Goal: Book appointment/travel/reservation

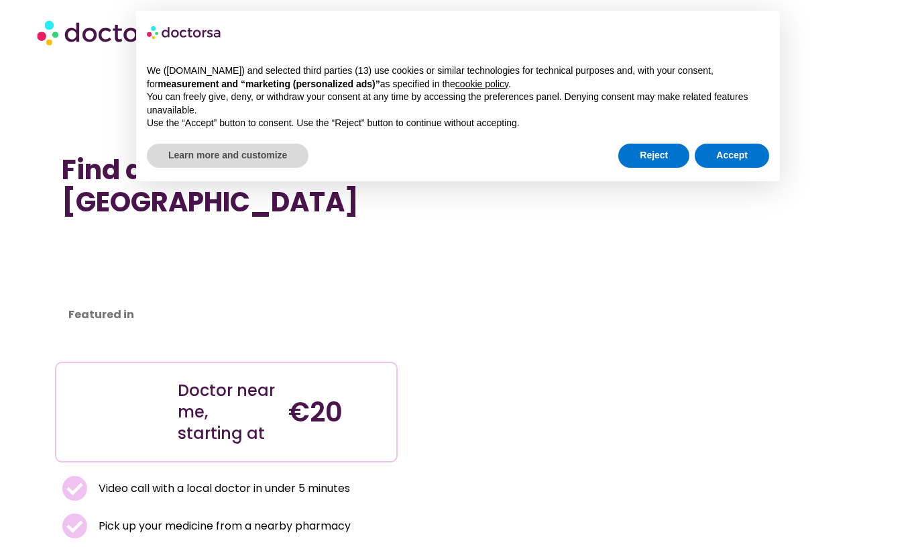
scroll to position [6389, 0]
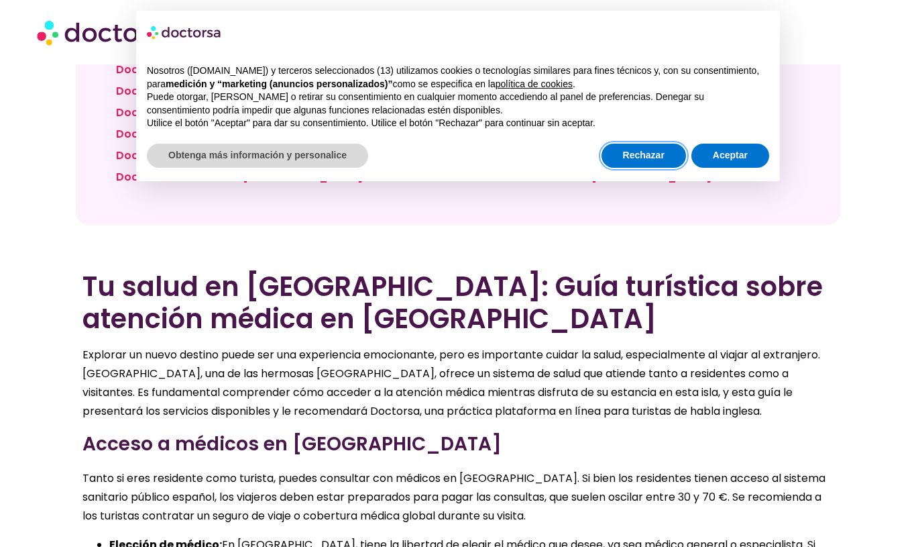
click at [625, 158] on font "Rechazar" at bounding box center [644, 155] width 42 height 11
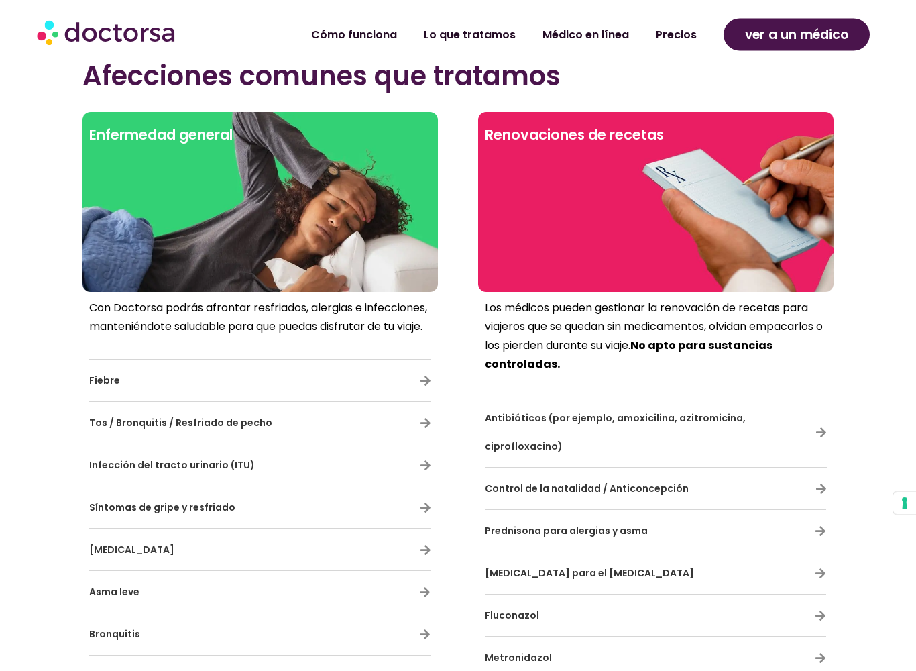
scroll to position [7875, 0]
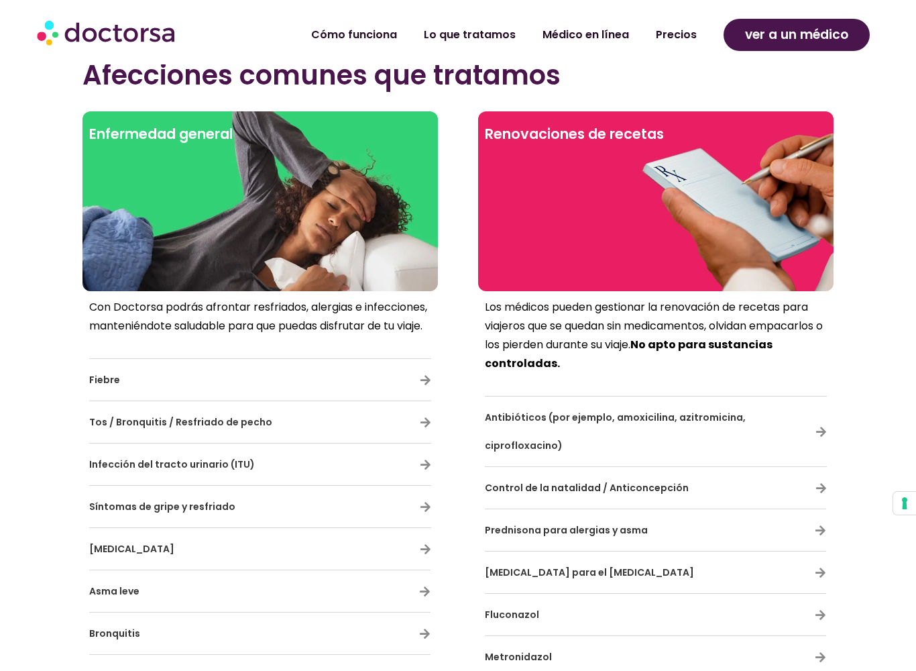
click at [428, 408] on div "Tos / Bronquitis / Resfriado de pecho" at bounding box center [260, 422] width 342 height 28
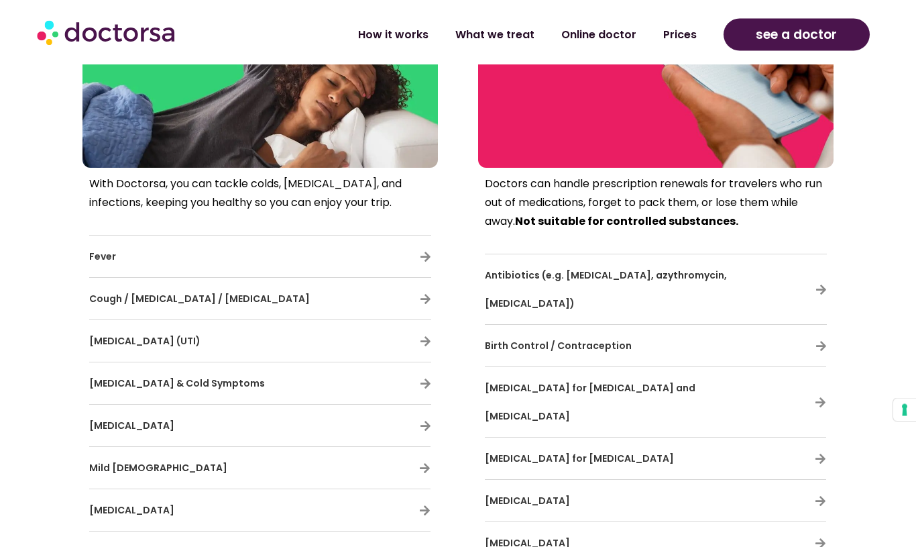
scroll to position [7822, 0]
click at [685, 37] on link "Prices" at bounding box center [680, 34] width 60 height 31
click at [816, 444] on div "[MEDICAL_DATA] for herpes" at bounding box center [655, 458] width 341 height 28
click at [820, 444] on div "[MEDICAL_DATA] for herpes" at bounding box center [655, 458] width 341 height 28
click at [816, 453] on icon at bounding box center [820, 458] width 11 height 11
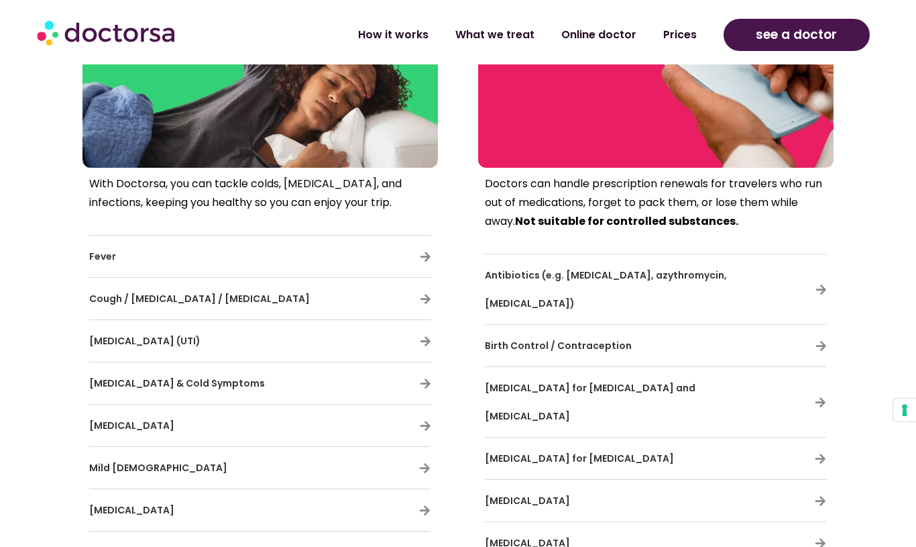
click at [820, 453] on icon at bounding box center [820, 458] width 11 height 11
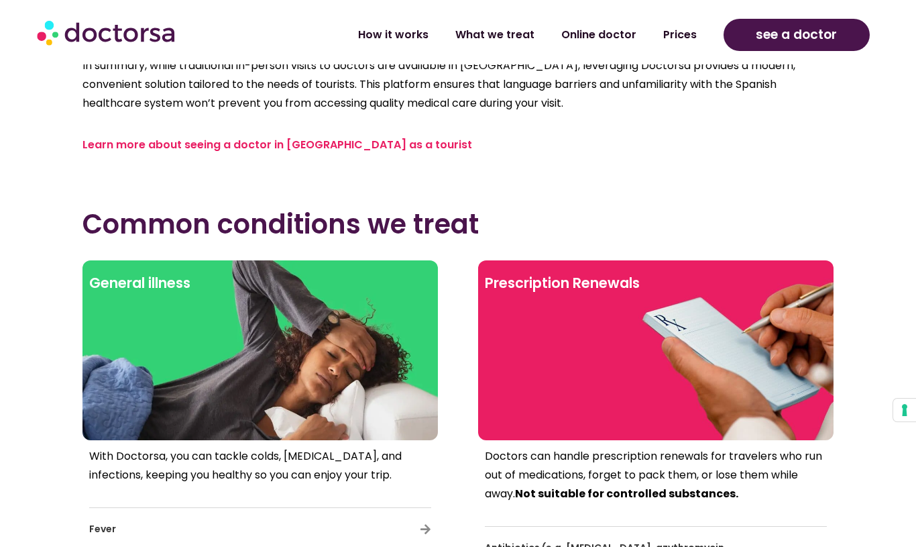
scroll to position [7523, 0]
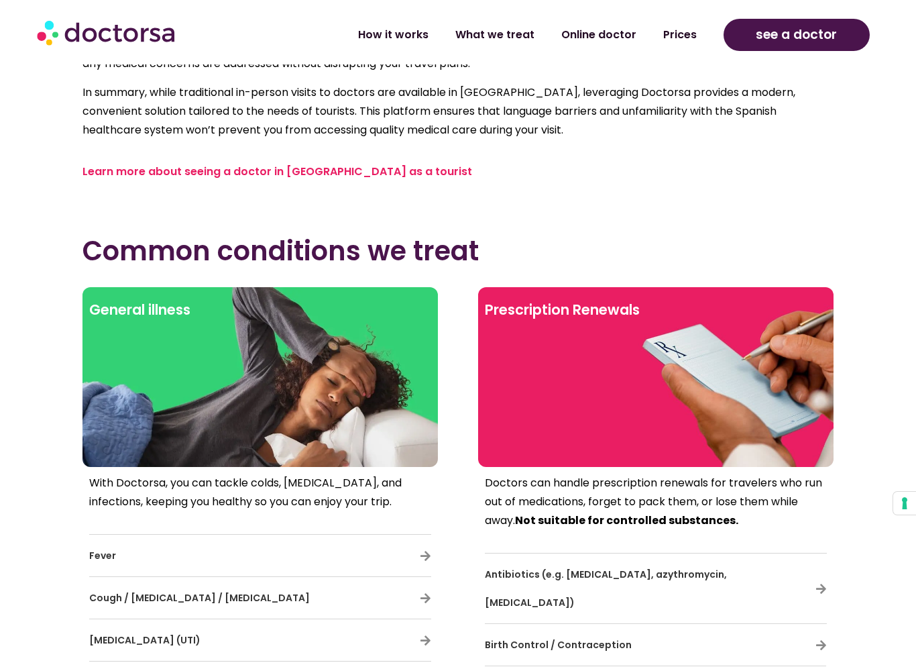
click at [260, 339] on div at bounding box center [260, 399] width 342 height 121
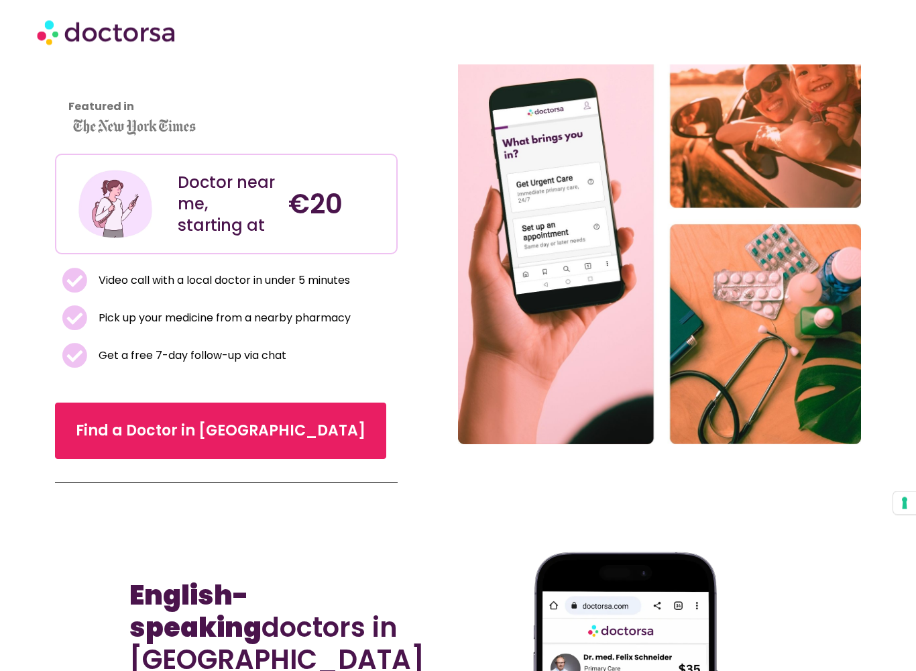
scroll to position [144, 0]
click at [236, 436] on span "Find a Doctor in [GEOGRAPHIC_DATA]" at bounding box center [221, 430] width 290 height 21
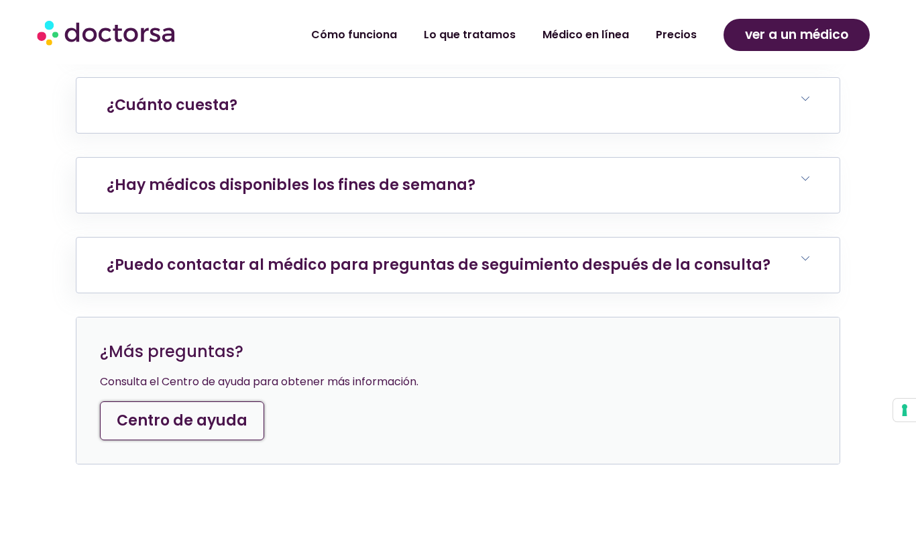
scroll to position [5719, 0]
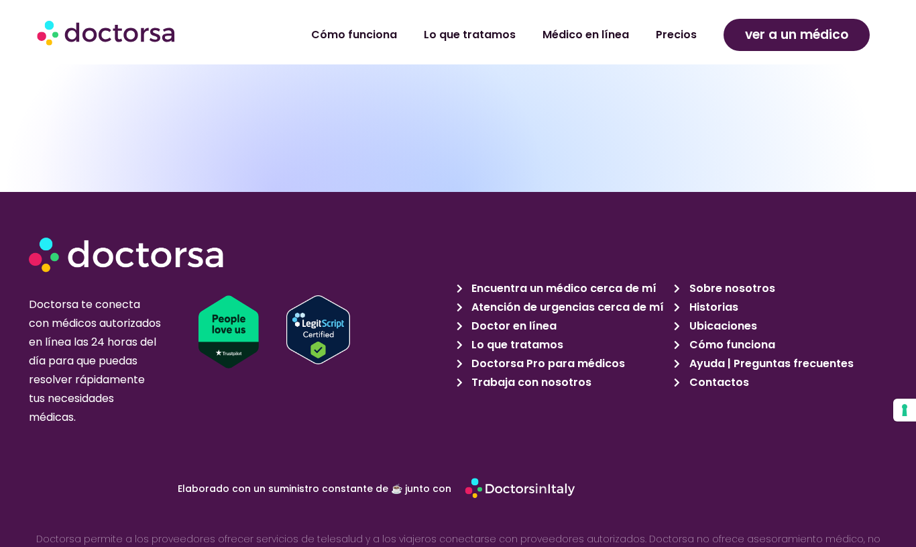
scroll to position [6101, 0]
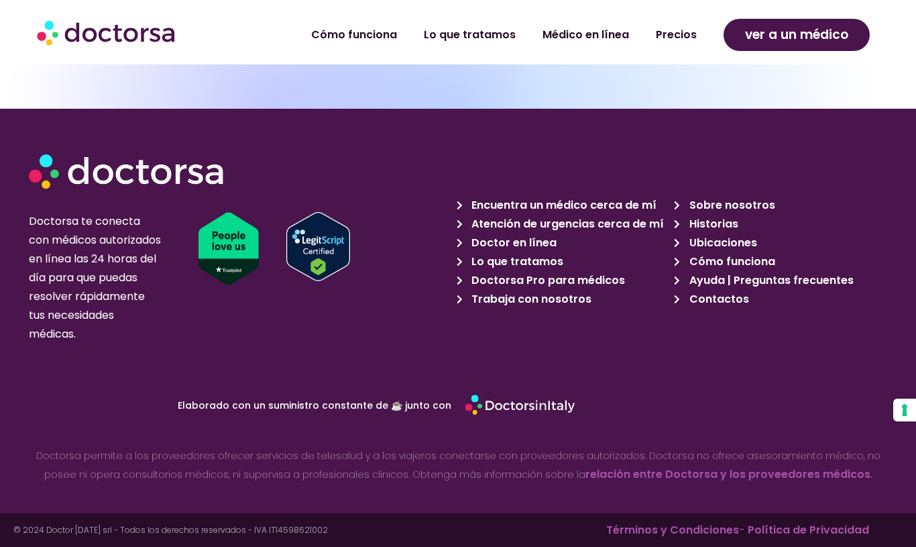
click at [669, 30] on font "Precios" at bounding box center [676, 34] width 41 height 15
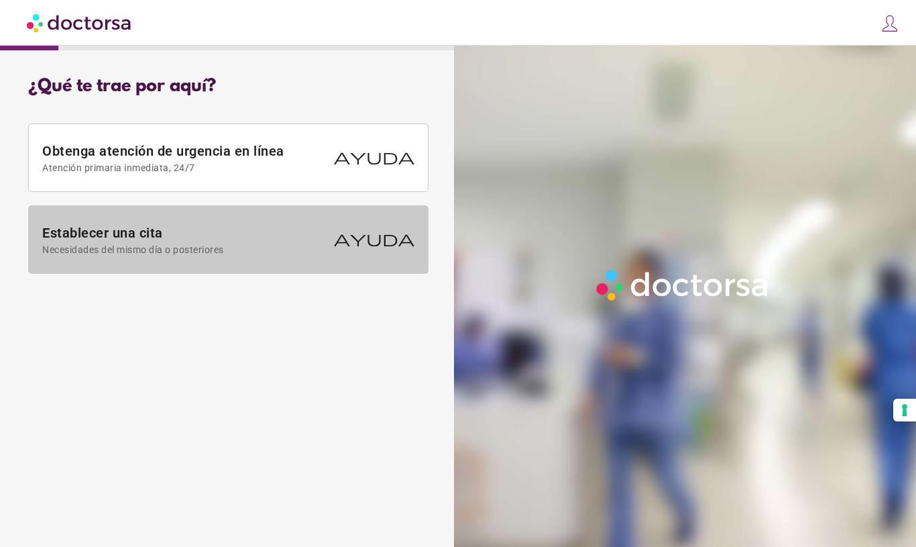
click at [233, 256] on span at bounding box center [228, 239] width 399 height 67
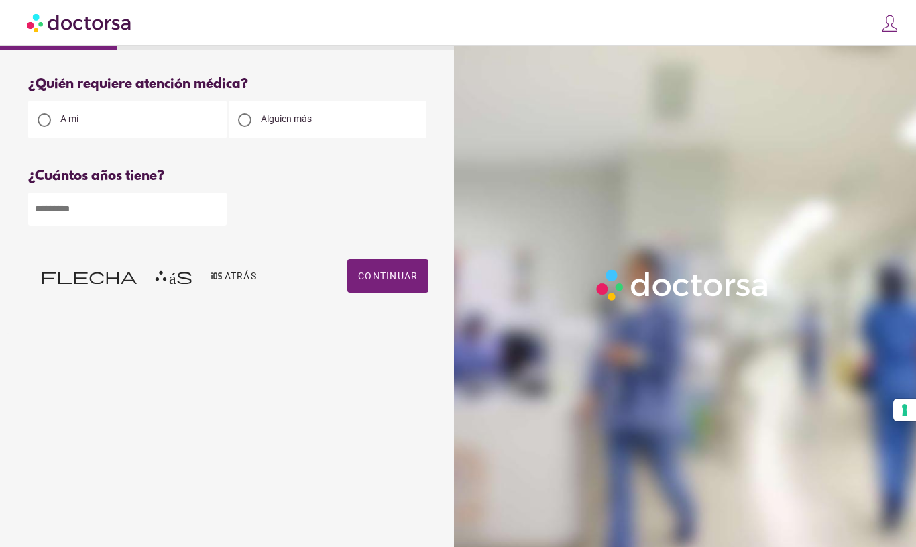
click at [47, 215] on input "number" at bounding box center [127, 208] width 199 height 33
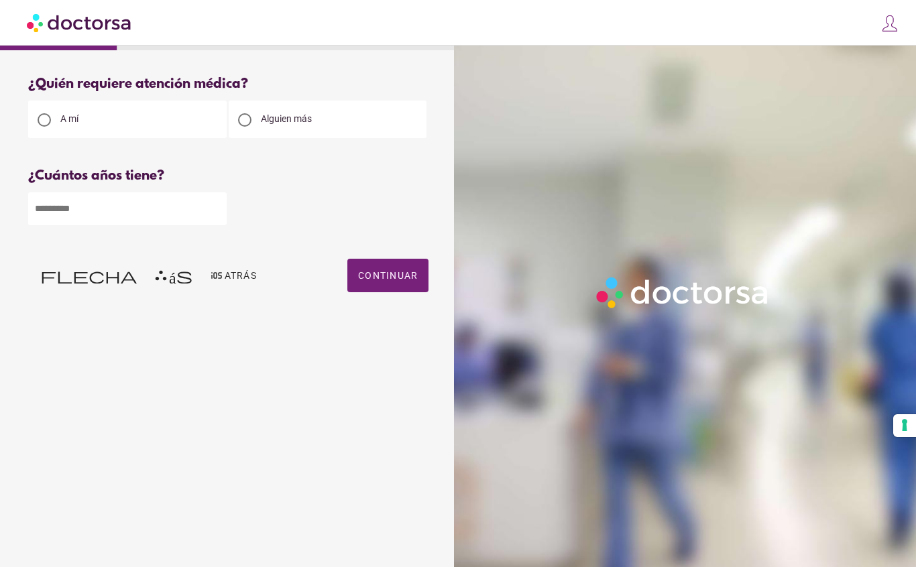
type input "**"
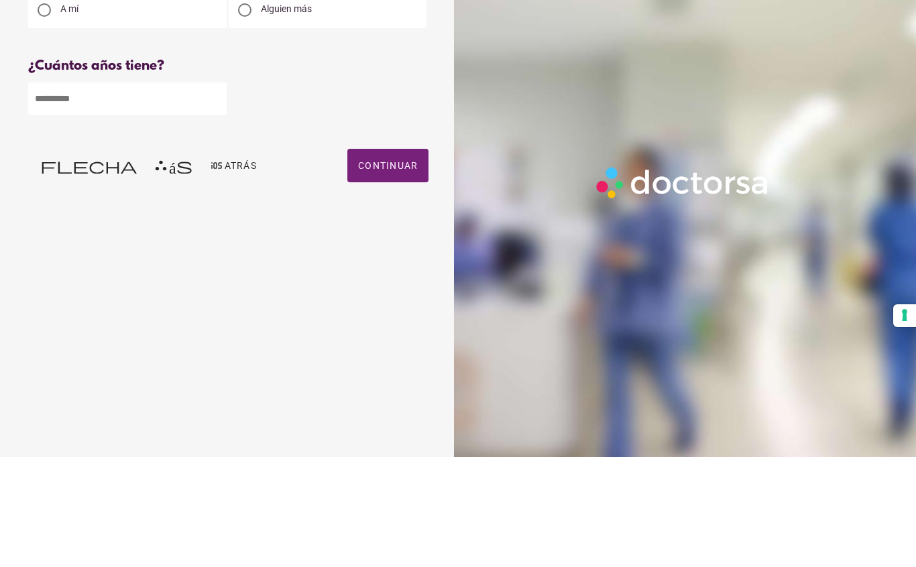
click at [387, 270] on font "Continuar" at bounding box center [388, 275] width 60 height 11
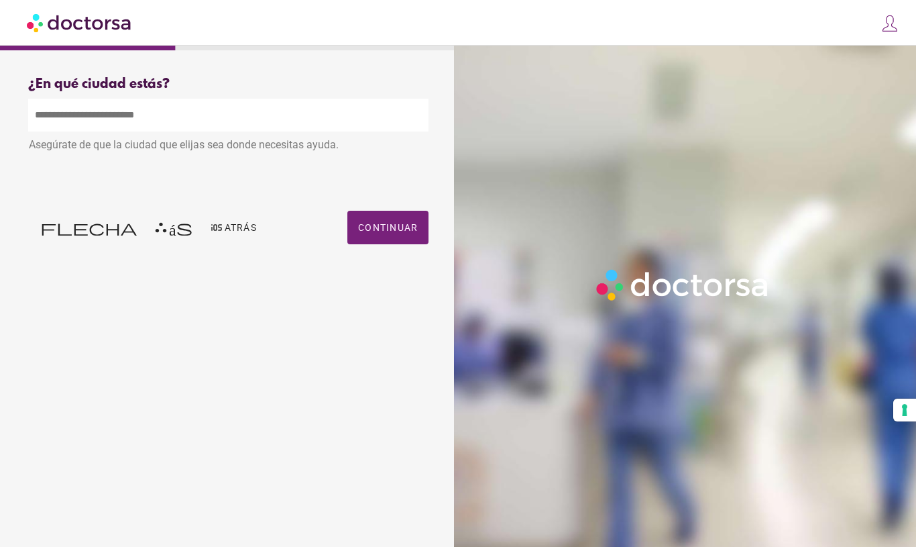
click at [64, 119] on input "text" at bounding box center [228, 115] width 400 height 33
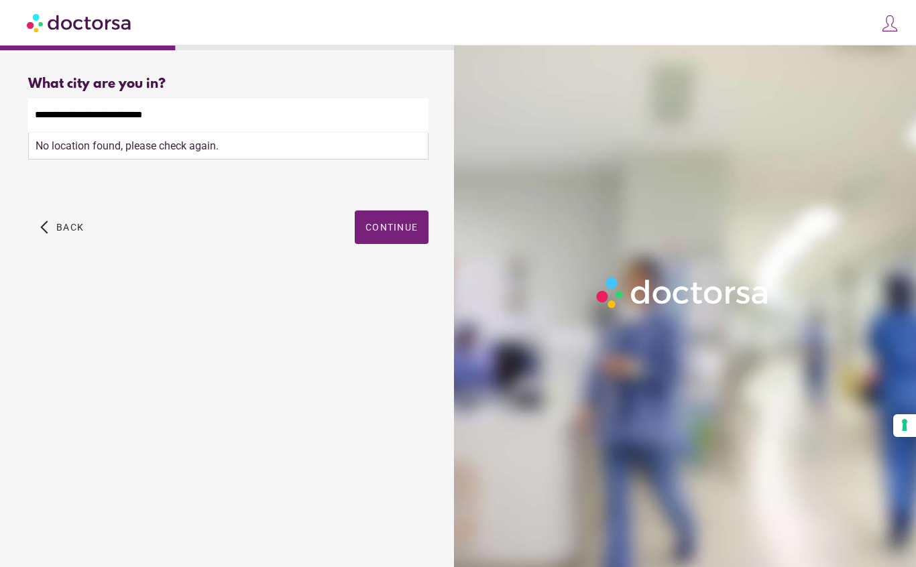
type input "**********"
click at [385, 229] on span "Continue" at bounding box center [392, 227] width 52 height 11
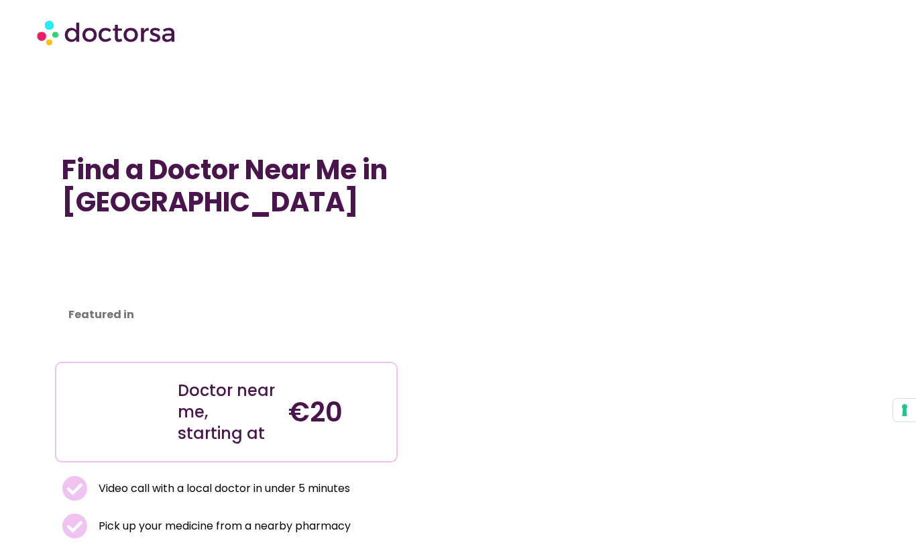
scroll to position [6389, 0]
